Goal: Information Seeking & Learning: Check status

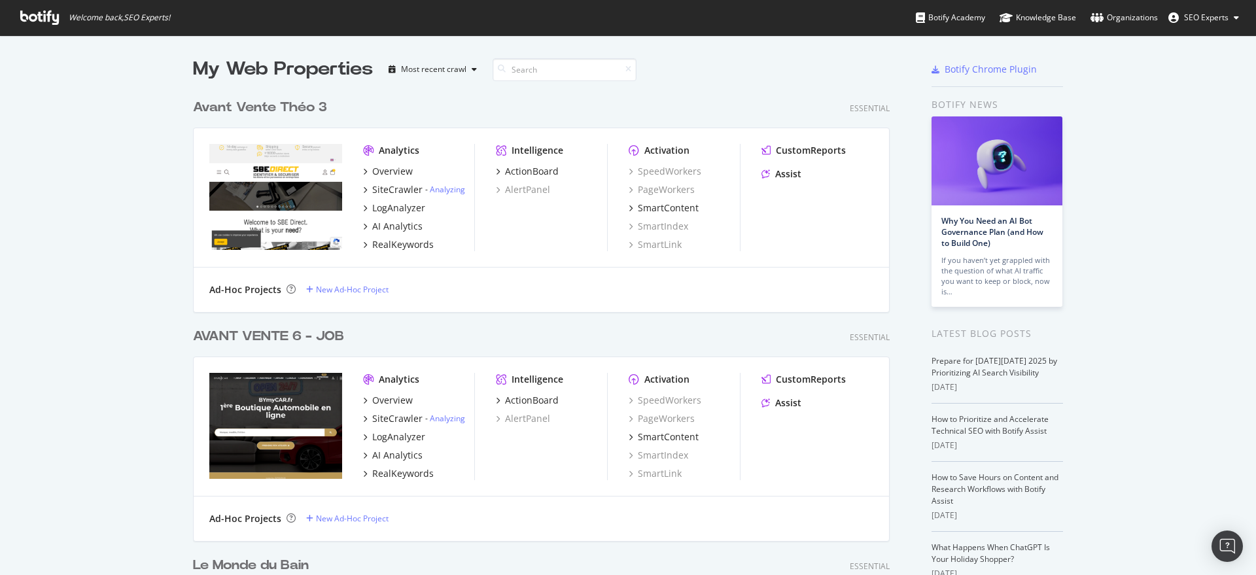
scroll to position [4712, 695]
click at [535, 67] on input at bounding box center [565, 69] width 144 height 23
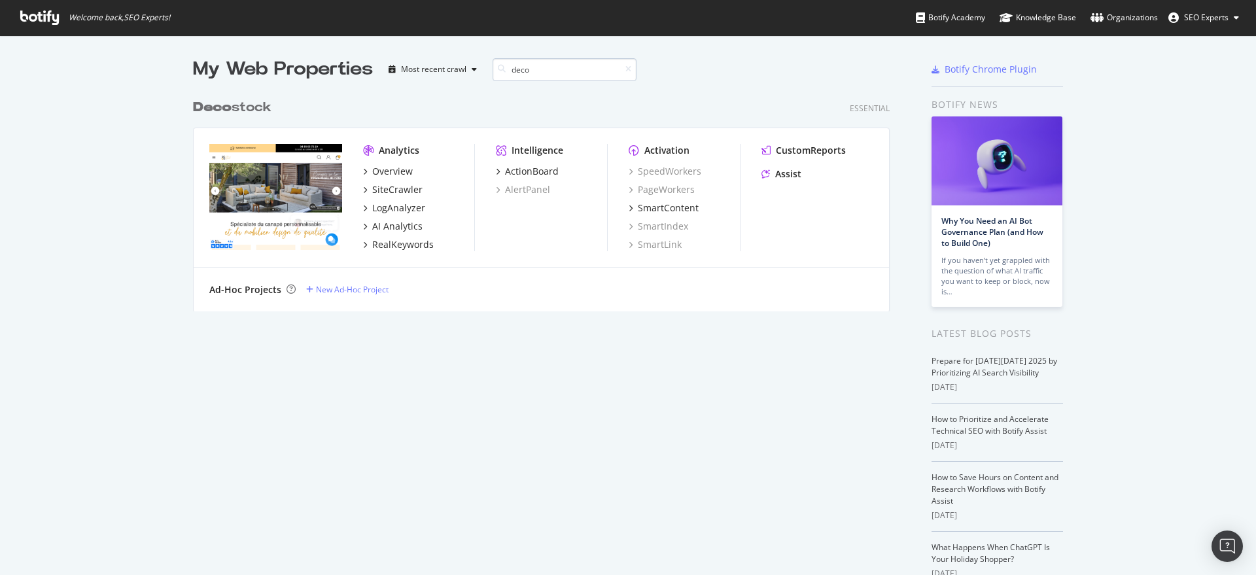
scroll to position [217, 695]
type input "deco"
click at [406, 188] on div "SiteCrawler" at bounding box center [397, 189] width 50 height 13
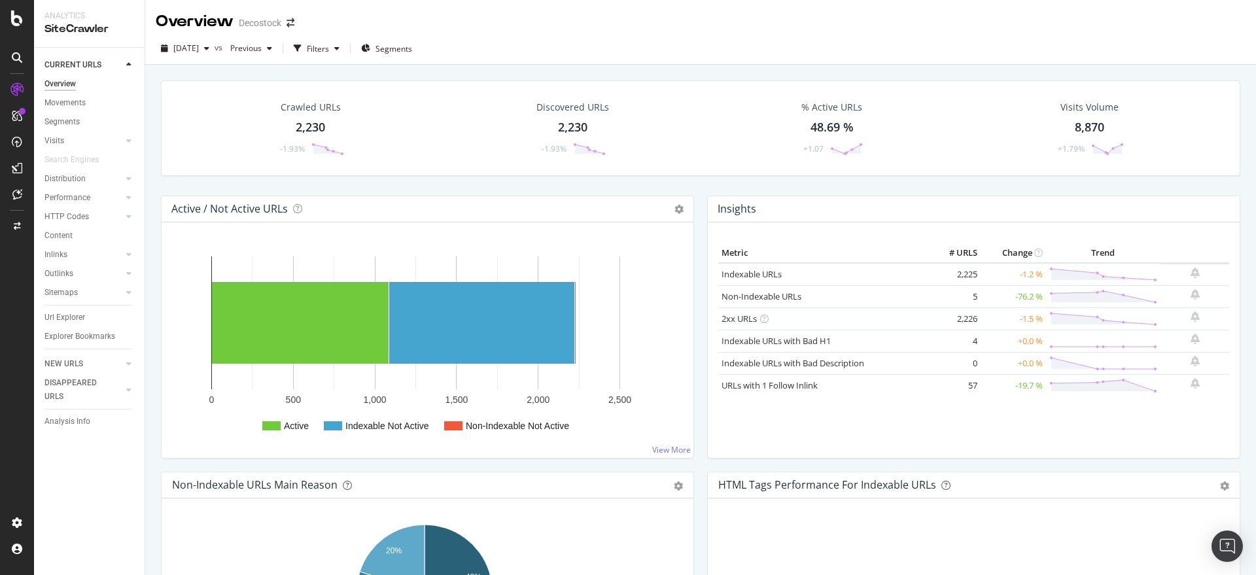
click at [74, 187] on div "Distribution" at bounding box center [94, 178] width 100 height 19
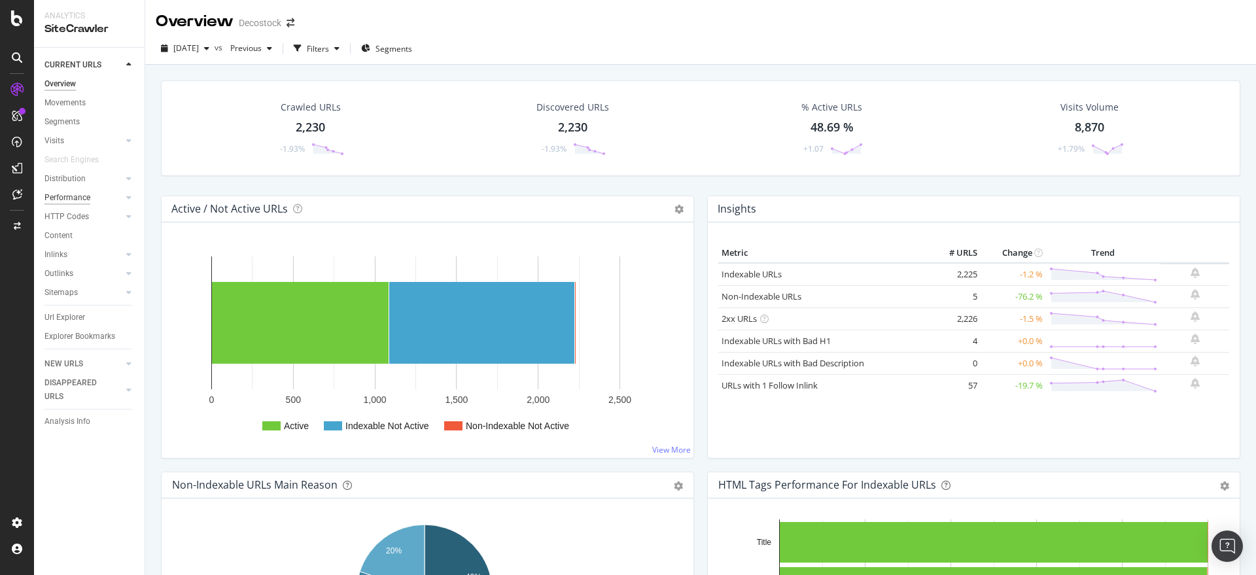
click at [74, 196] on div "Performance" at bounding box center [67, 198] width 46 height 14
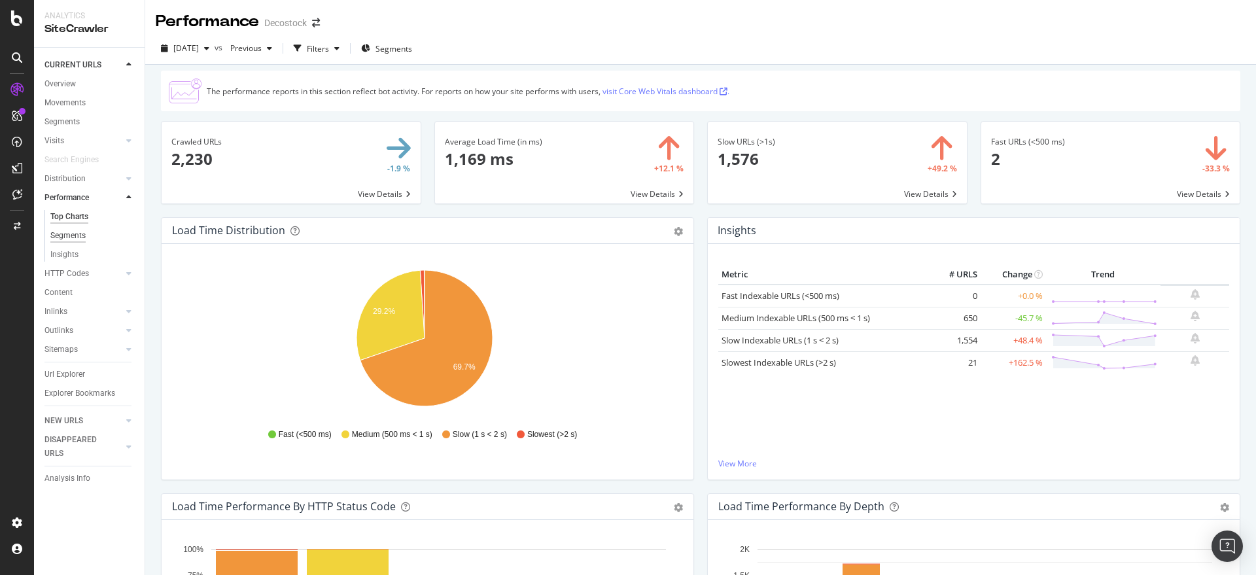
click at [72, 238] on div "Segments" at bounding box center [67, 236] width 35 height 14
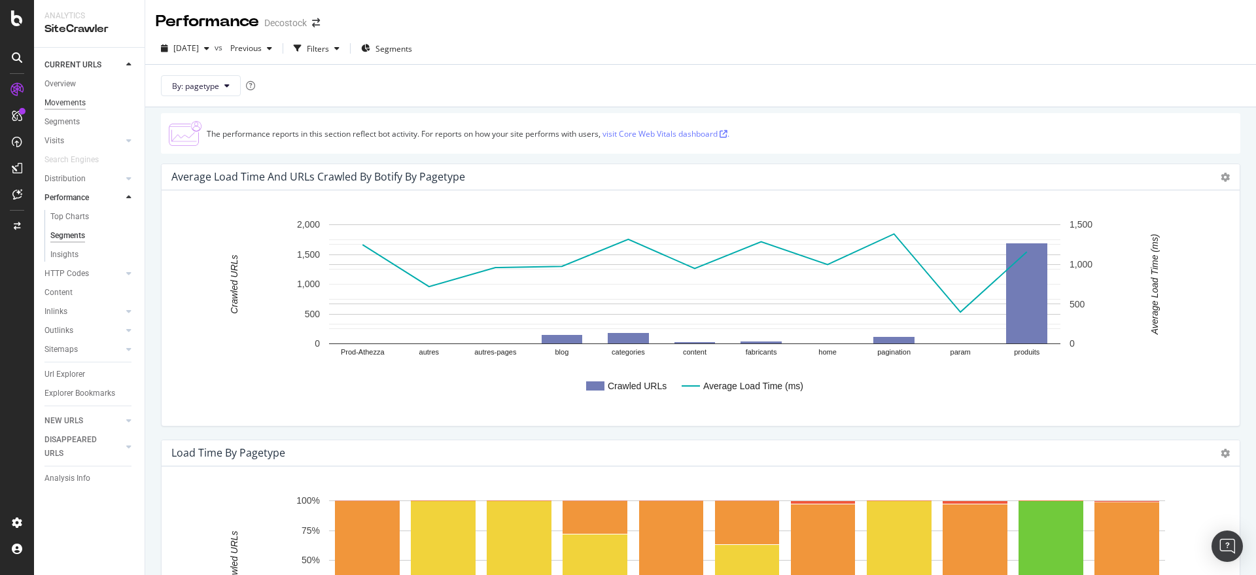
click at [68, 103] on div "Movements" at bounding box center [64, 103] width 41 height 14
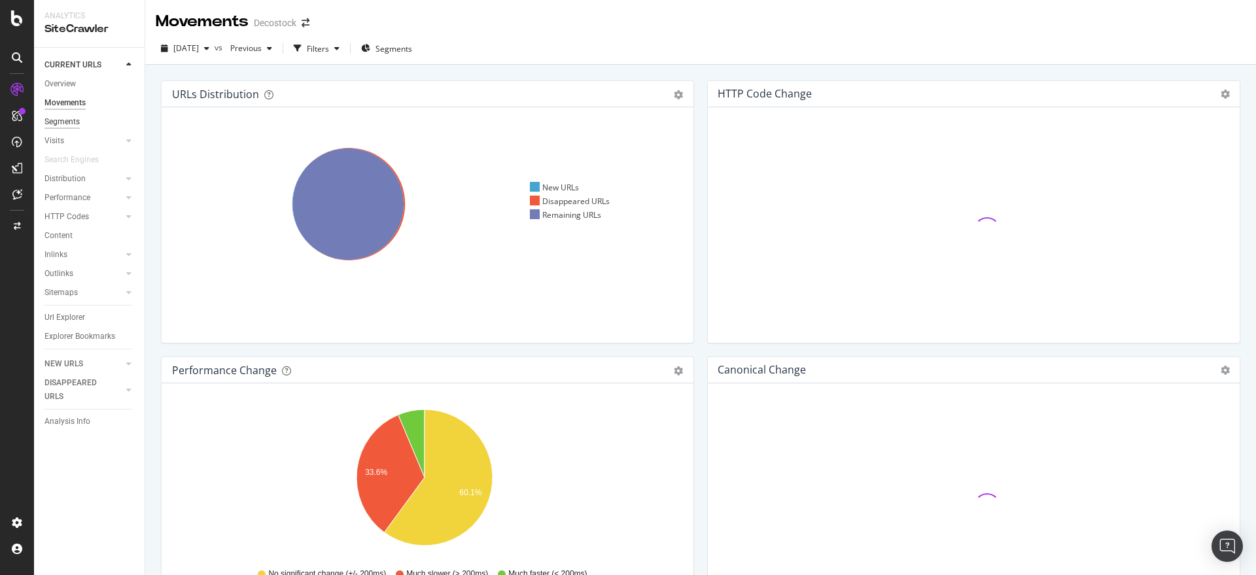
click at [60, 121] on div "Segments" at bounding box center [61, 122] width 35 height 14
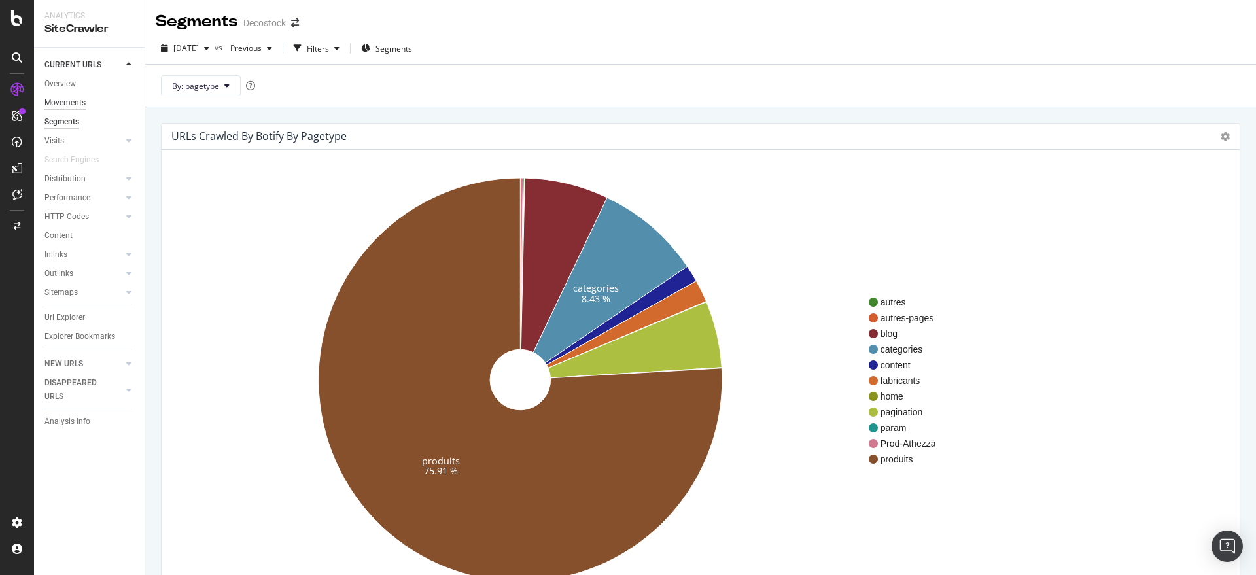
click at [67, 103] on div "Movements" at bounding box center [64, 103] width 41 height 14
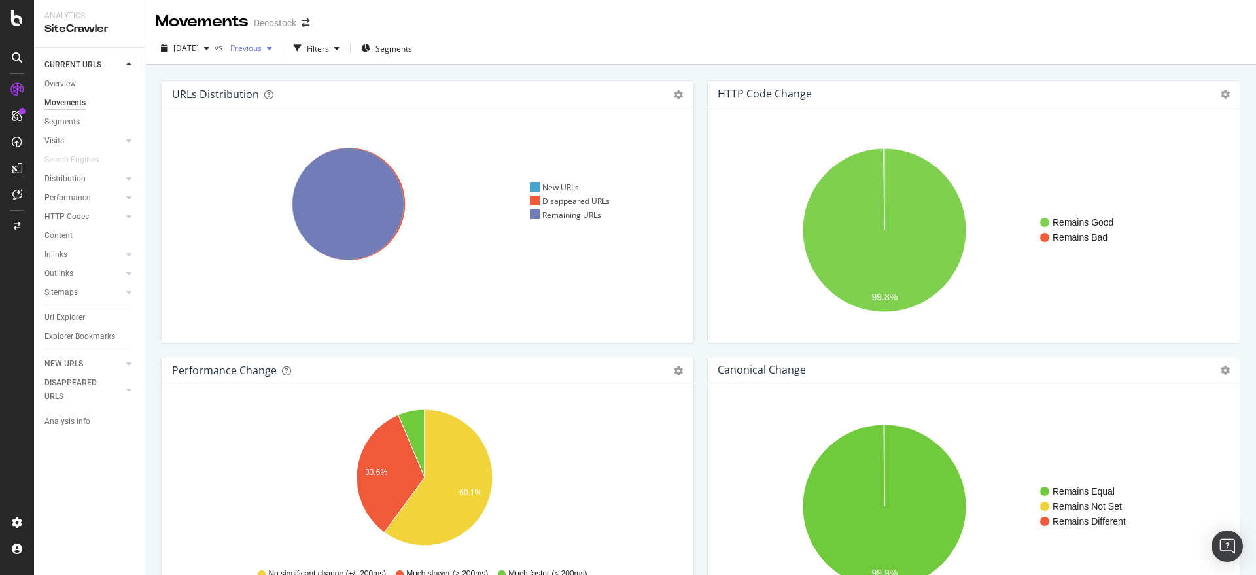
click at [262, 48] on span "Previous" at bounding box center [243, 48] width 37 height 11
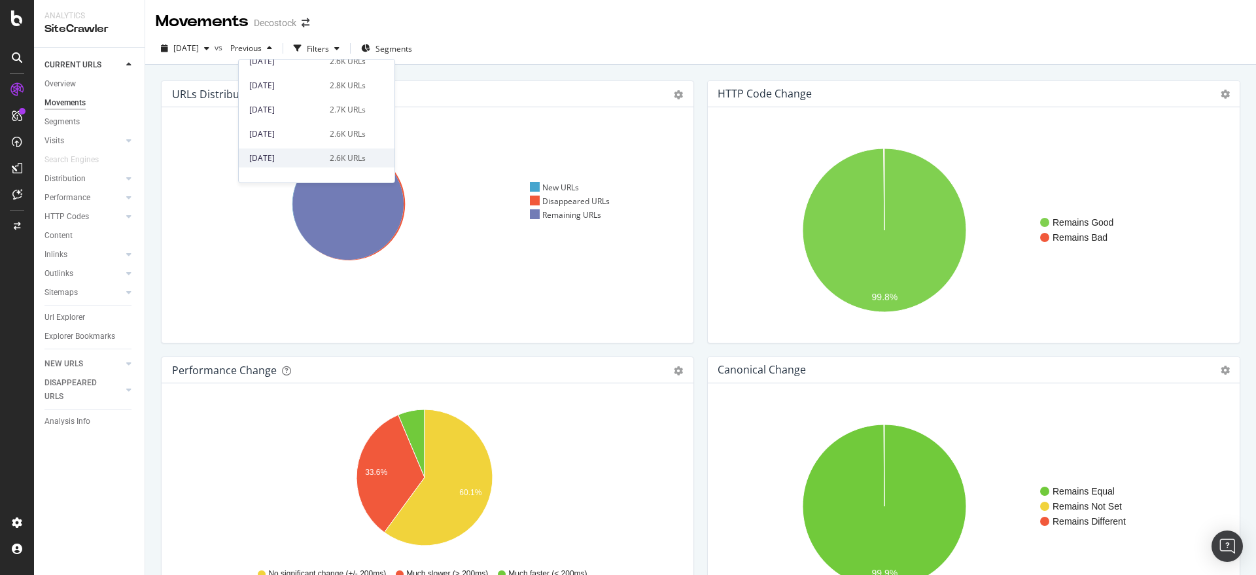
click at [290, 160] on div "[DATE]" at bounding box center [285, 158] width 73 height 12
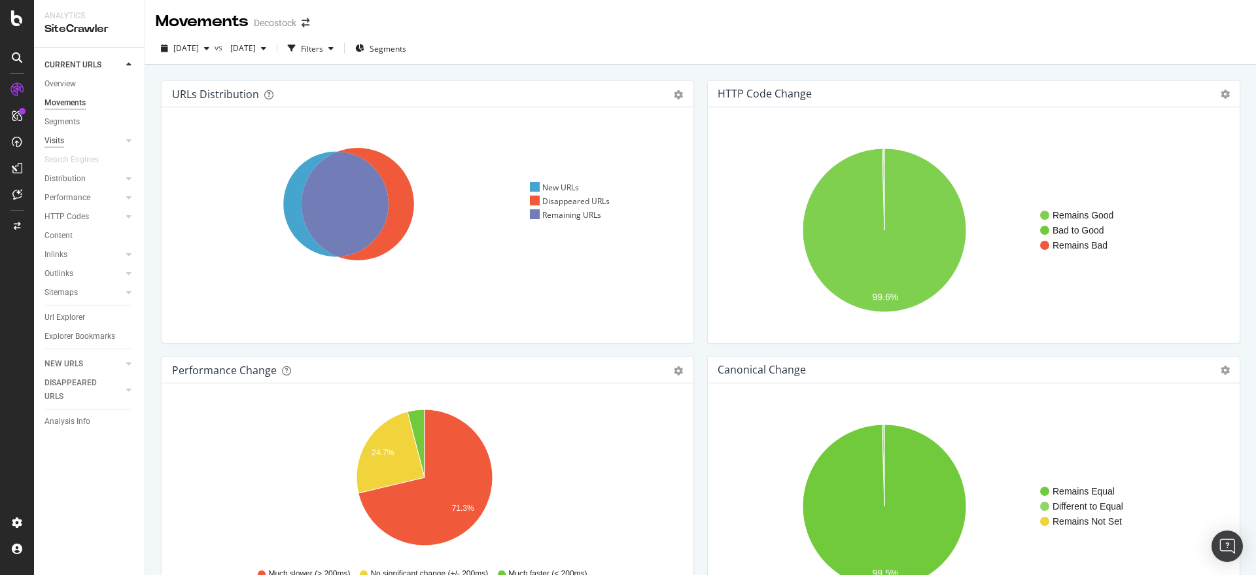
click at [54, 144] on div "Visits" at bounding box center [54, 141] width 20 height 14
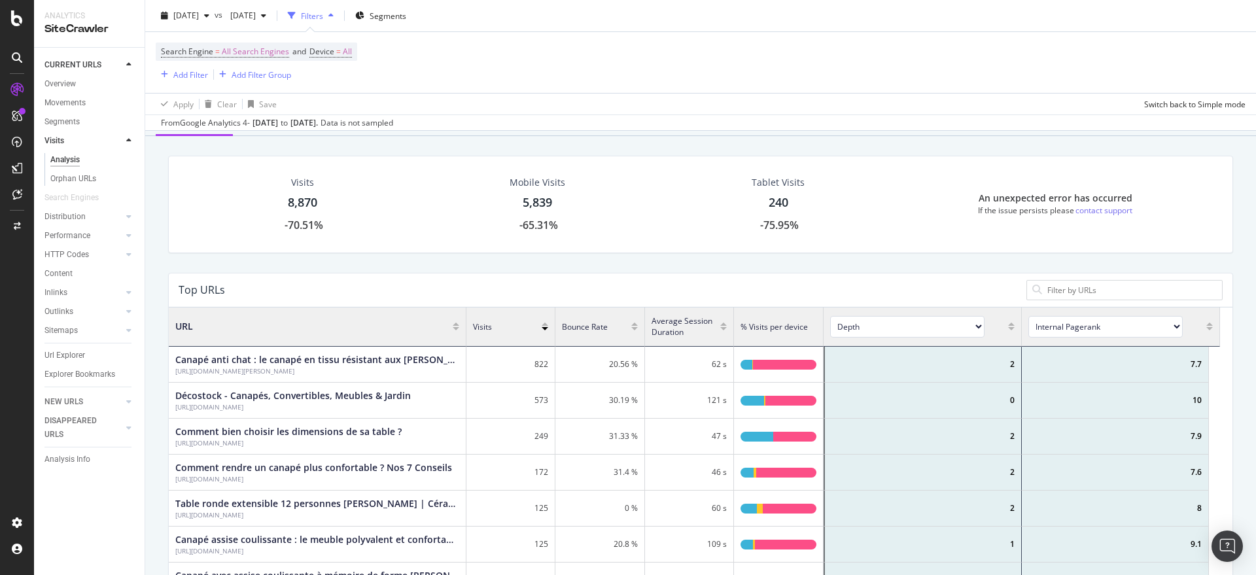
scroll to position [380, 1039]
